Goal: Use online tool/utility: Utilize a website feature to perform a specific function

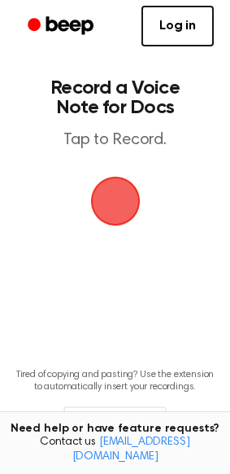
click at [118, 196] on span "button" at bounding box center [116, 201] width 46 height 46
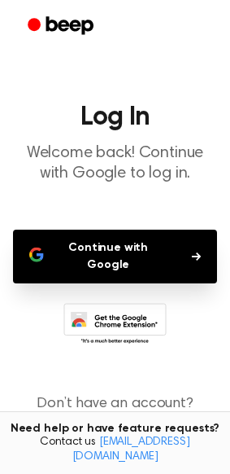
click at [150, 249] on button "Continue with Google" at bounding box center [115, 256] width 204 height 54
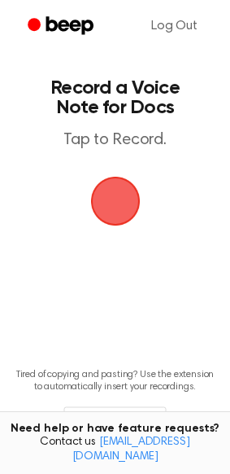
click at [124, 207] on span "button" at bounding box center [116, 201] width 46 height 46
click at [118, 185] on span "button" at bounding box center [116, 201] width 46 height 46
click at [111, 188] on span "button" at bounding box center [116, 201] width 46 height 46
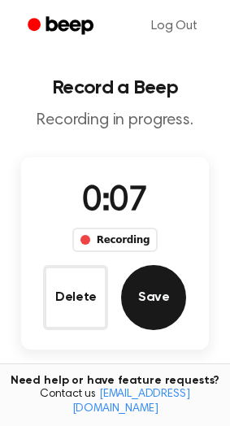
click at [159, 292] on button "Save" at bounding box center [153, 297] width 65 height 65
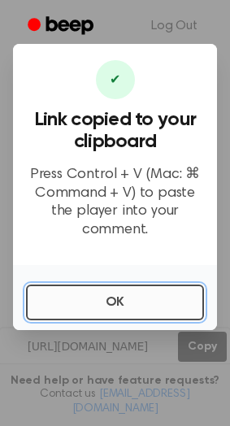
click at [131, 299] on button "OK" at bounding box center [115, 303] width 178 height 36
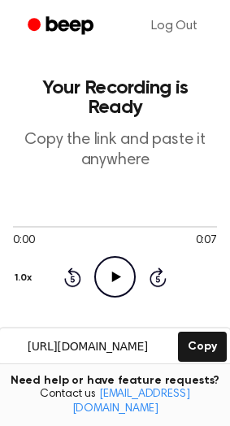
click at [41, 382] on button "Delete" at bounding box center [31, 390] width 55 height 17
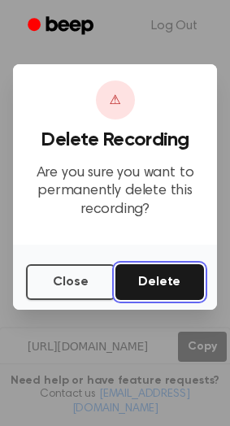
click at [163, 286] on button "Delete" at bounding box center [161, 282] width 90 height 36
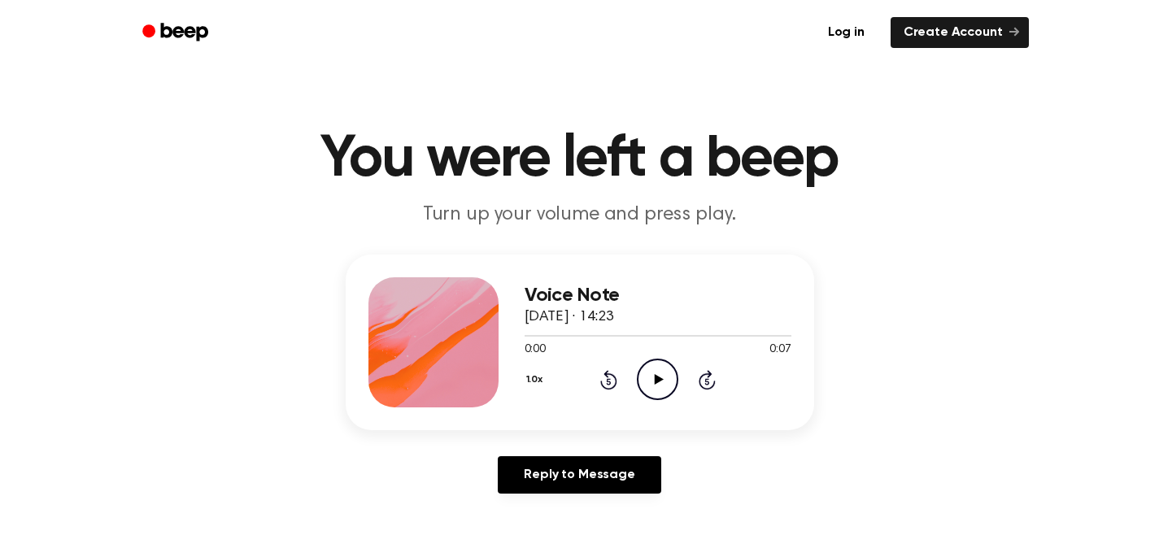
click at [662, 376] on icon "Play Audio" at bounding box center [657, 379] width 41 height 41
